Goal: Task Accomplishment & Management: Manage account settings

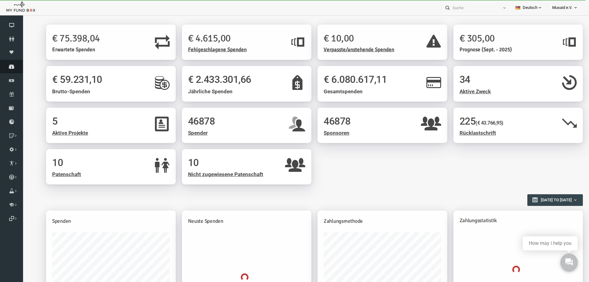
click at [12, 66] on icon at bounding box center [11, 66] width 23 height 5
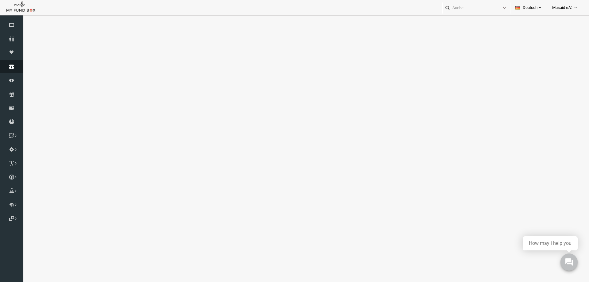
select select "100"
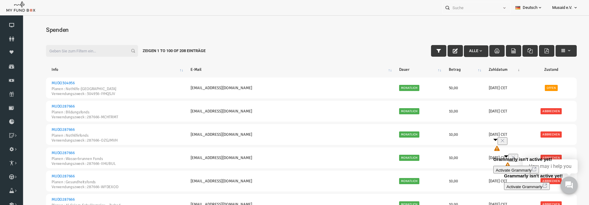
click at [505, 143] on icon "Close" at bounding box center [502, 140] width 5 height 5
click at [515, 160] on icon "Close" at bounding box center [512, 157] width 5 height 5
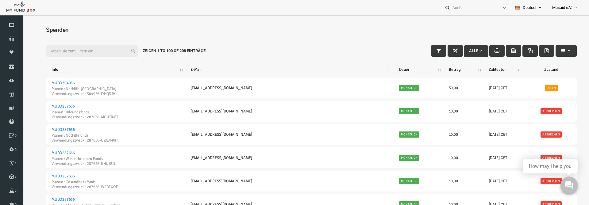
click at [287, 25] on div "Spenden [DATE] to [DATE]" at bounding box center [300, 32] width 543 height 23
click at [558, 7] on span "Musaid e.V." at bounding box center [562, 7] width 20 height 11
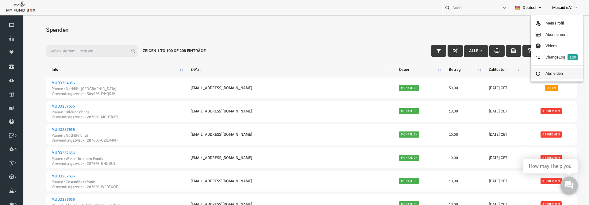
click at [546, 70] on link "Abmelden" at bounding box center [556, 73] width 52 height 11
